Goal: Information Seeking & Learning: Learn about a topic

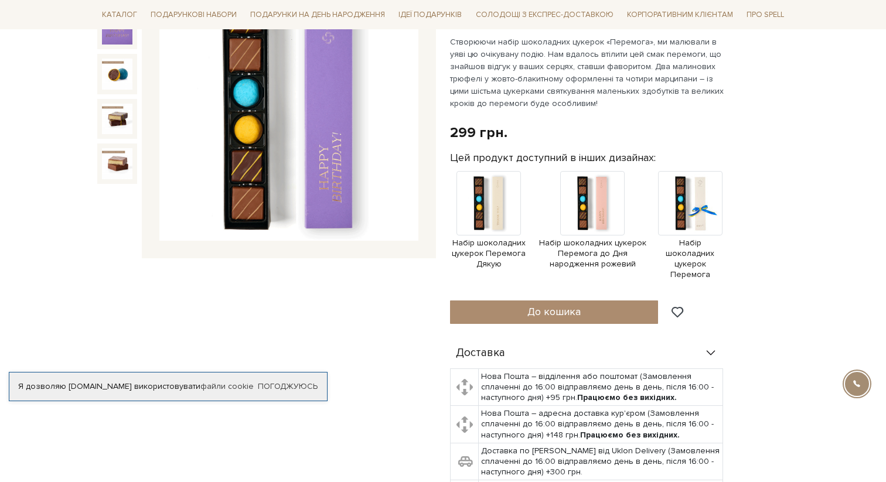
scroll to position [234, 0]
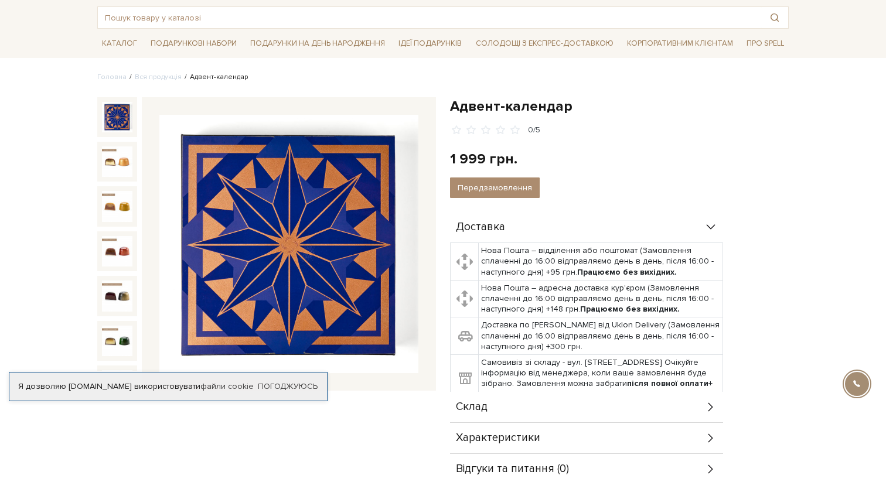
scroll to position [61, 0]
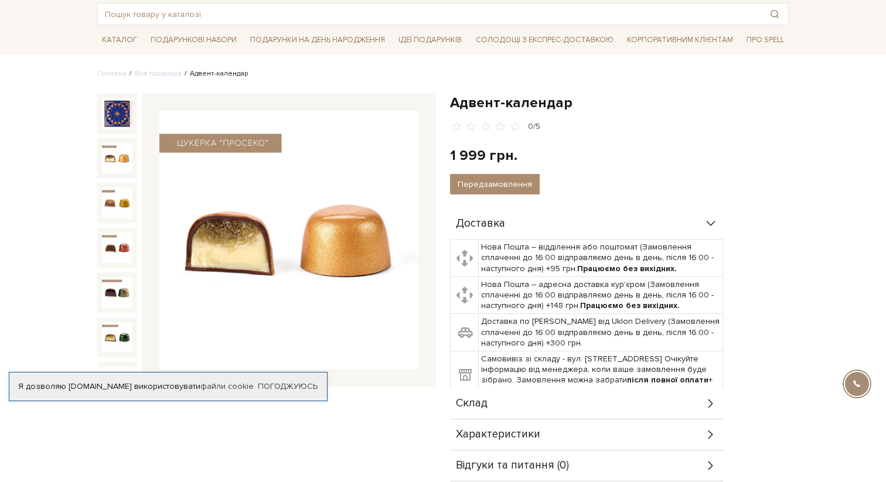
click at [122, 156] on img at bounding box center [117, 158] width 30 height 30
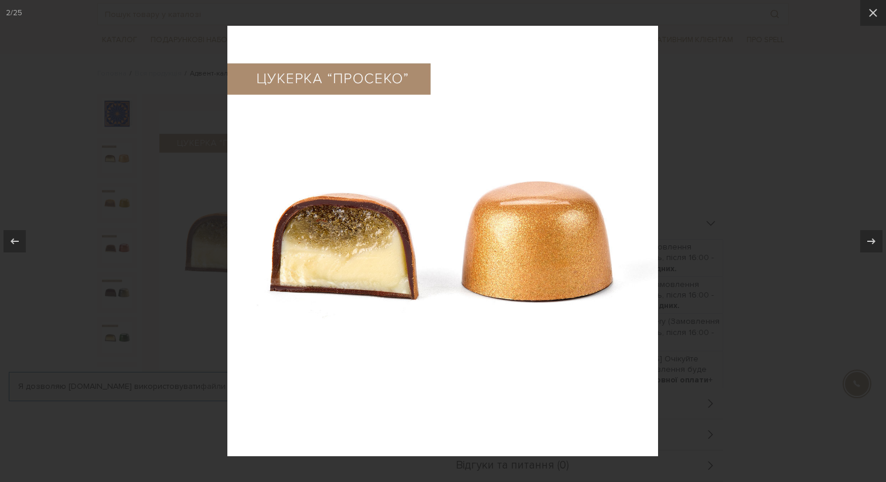
click at [732, 127] on div at bounding box center [443, 241] width 886 height 482
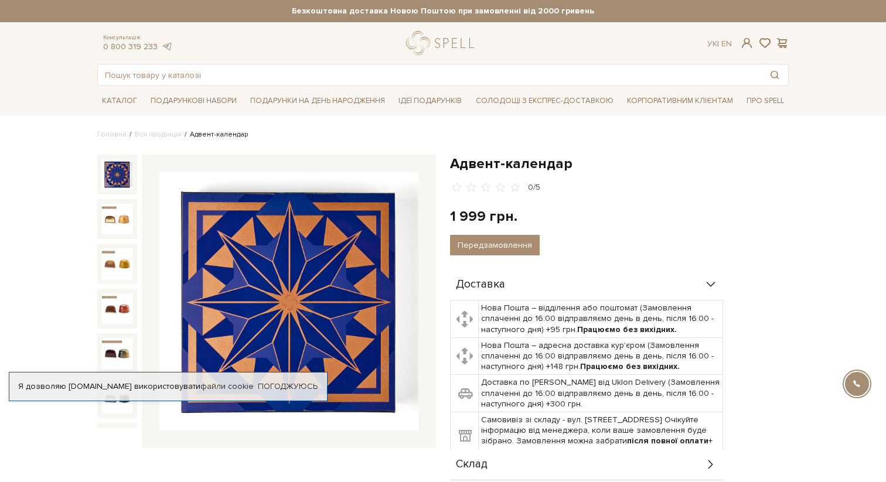
click at [113, 176] on img at bounding box center [117, 174] width 30 height 30
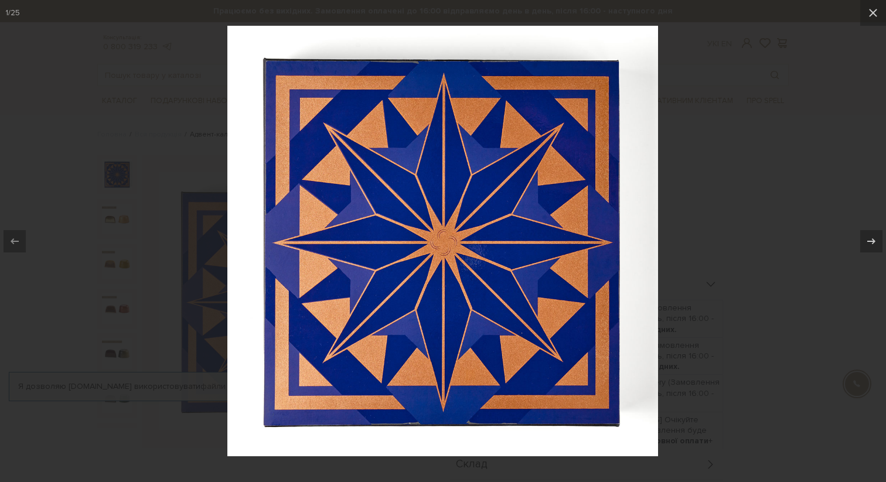
click at [161, 184] on div at bounding box center [443, 241] width 886 height 482
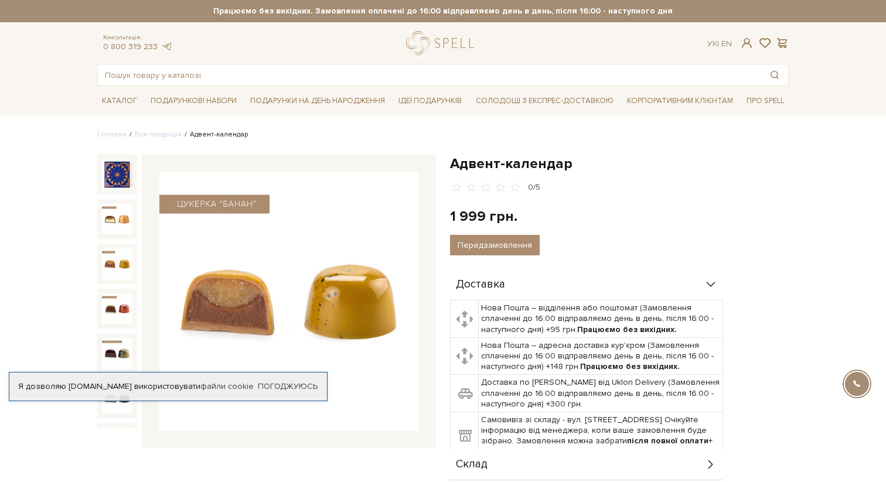
click at [384, 137] on ul "Головна Вся продукція Адвент-календар" at bounding box center [442, 134] width 691 height 11
